Goal: Transaction & Acquisition: Subscribe to service/newsletter

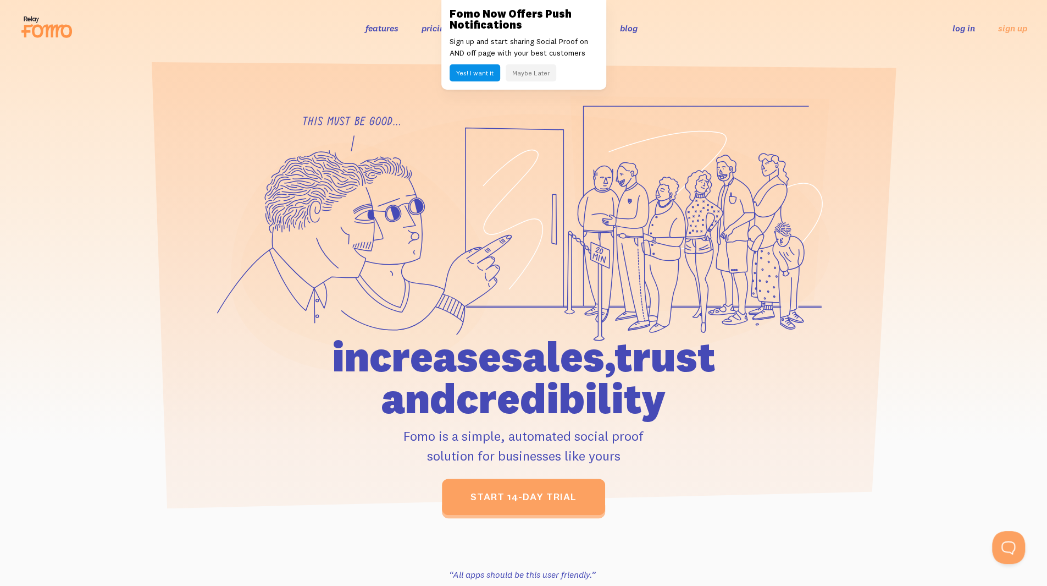
click at [531, 74] on button "Maybe Later" at bounding box center [531, 72] width 51 height 17
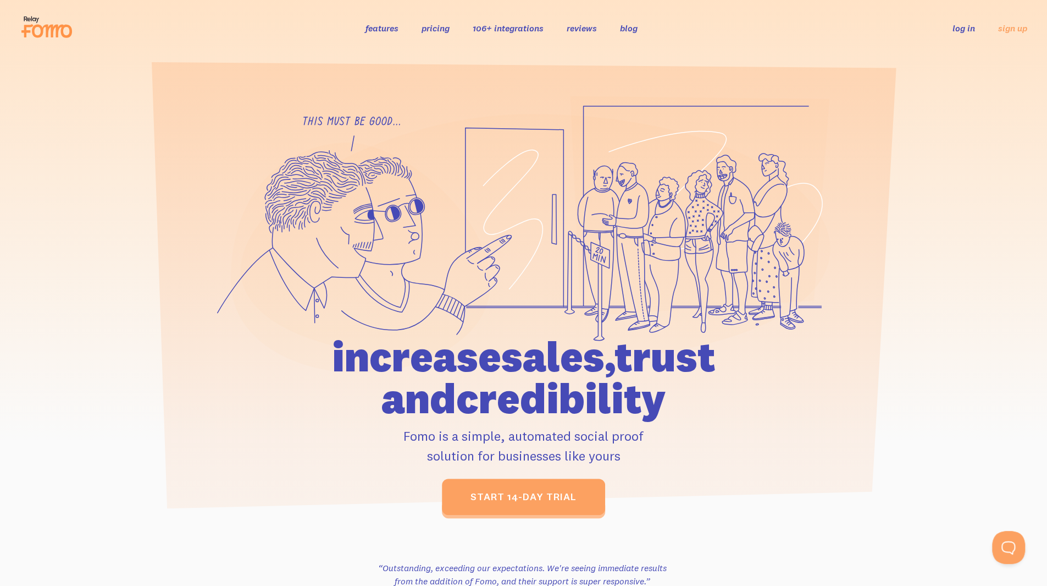
click at [385, 30] on link "features" at bounding box center [382, 28] width 33 height 11
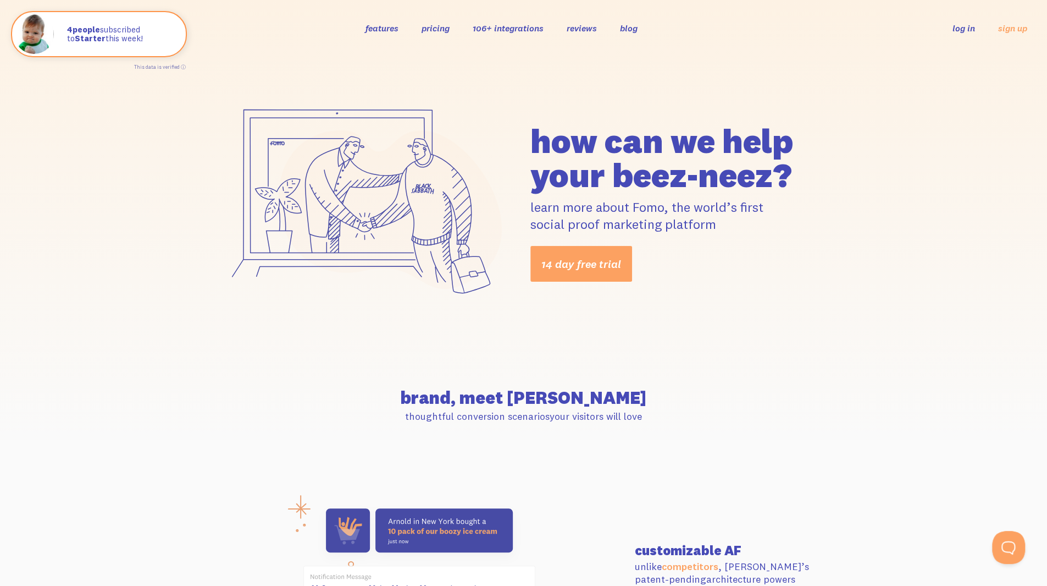
click at [495, 30] on link "106+ integrations" at bounding box center [508, 28] width 71 height 11
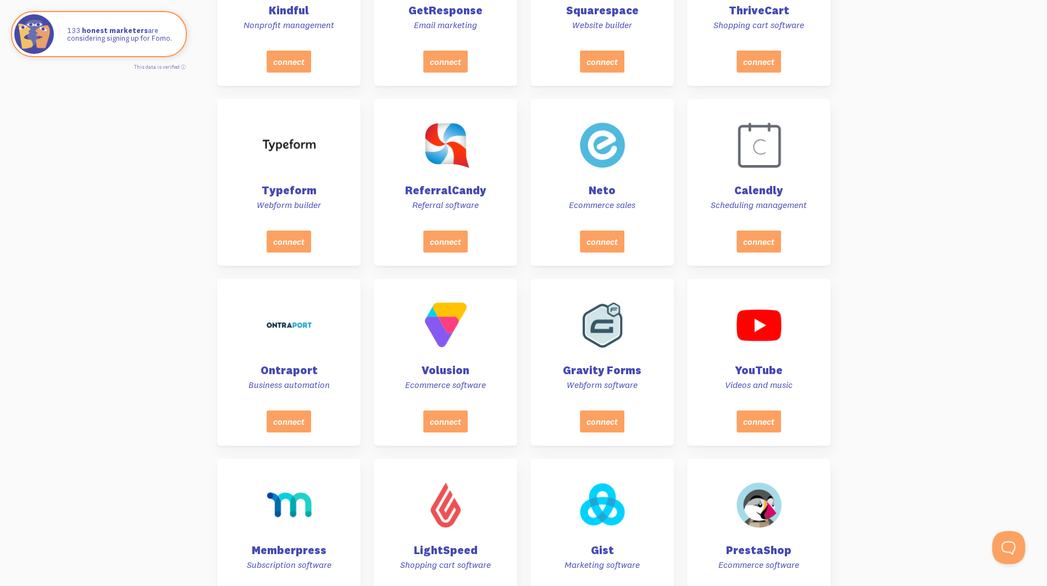
scroll to position [2693, 0]
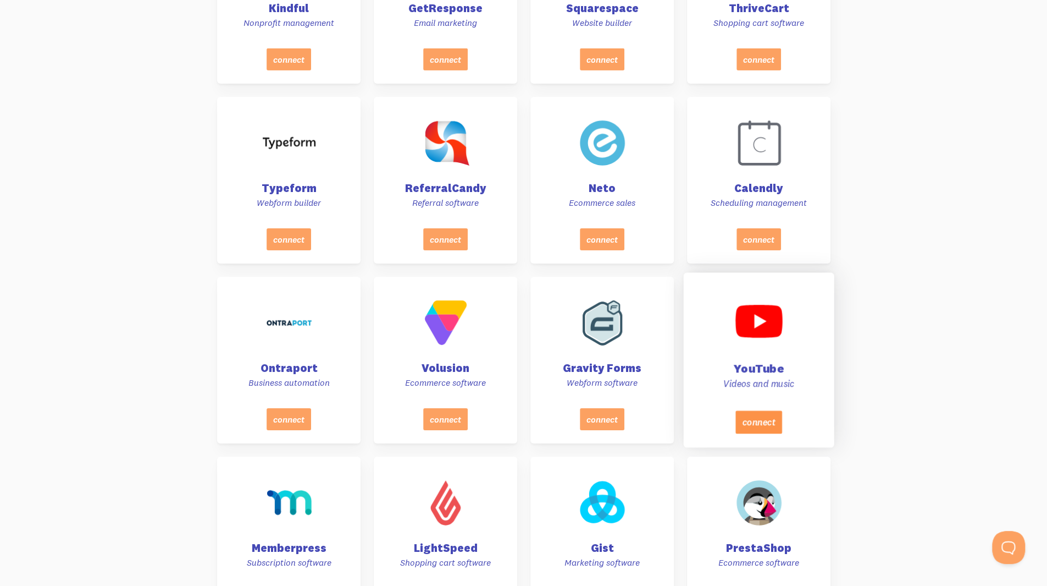
click at [757, 416] on button "connect" at bounding box center [758, 421] width 47 height 23
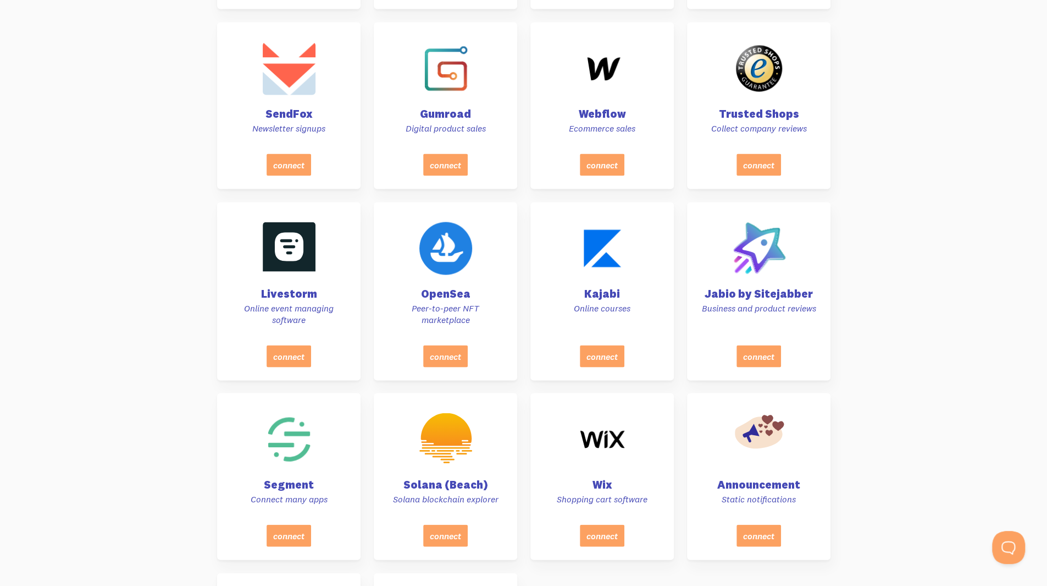
scroll to position [4609, 0]
